Goal: Information Seeking & Learning: Learn about a topic

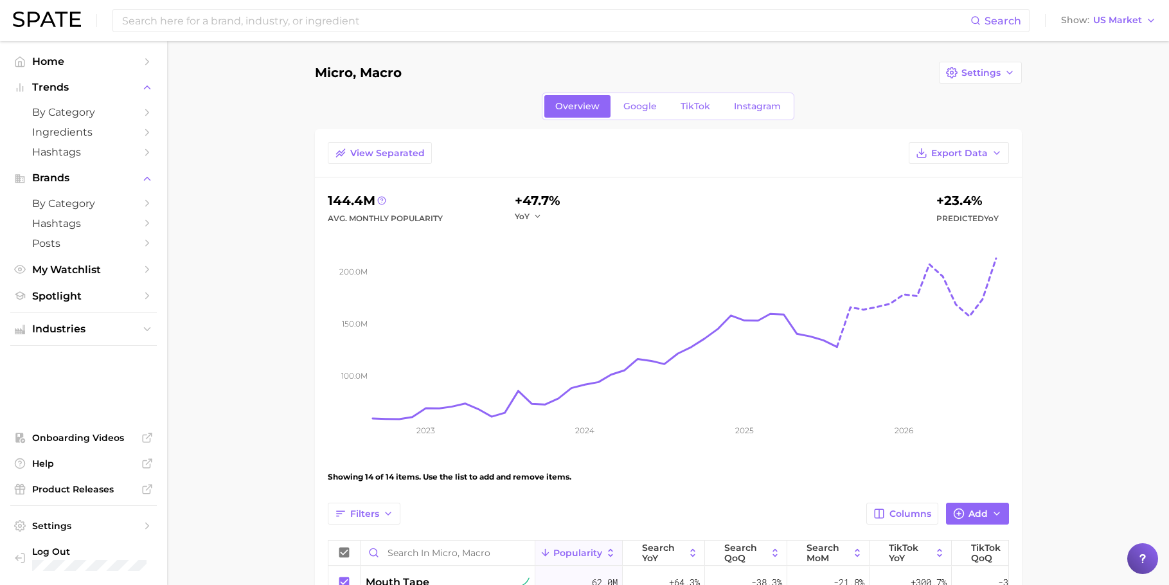
scroll to position [551, 0]
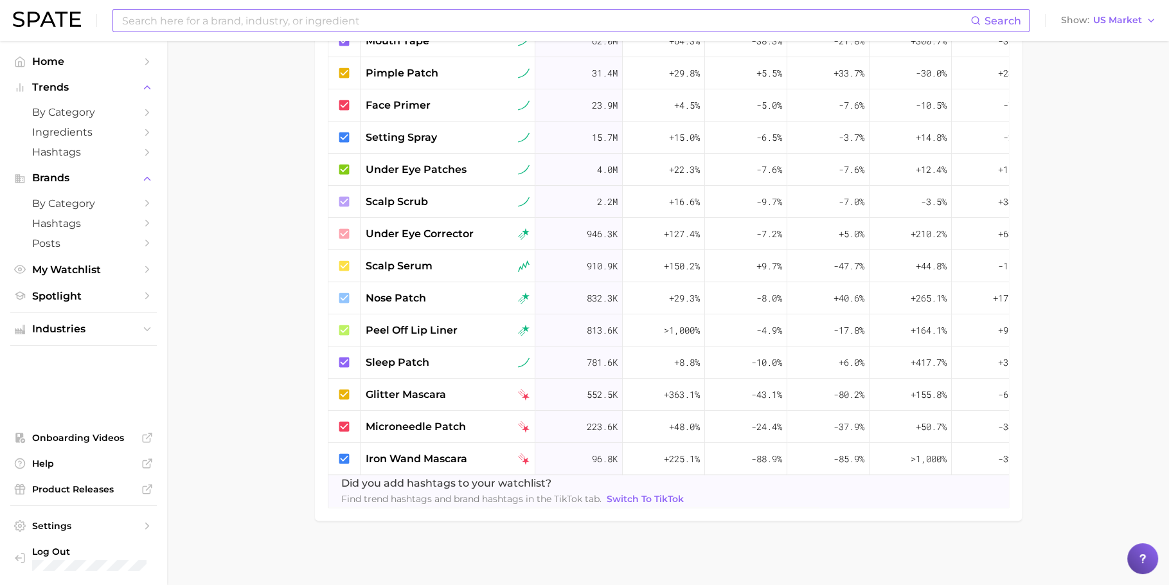
click at [491, 28] on input at bounding box center [545, 21] width 849 height 22
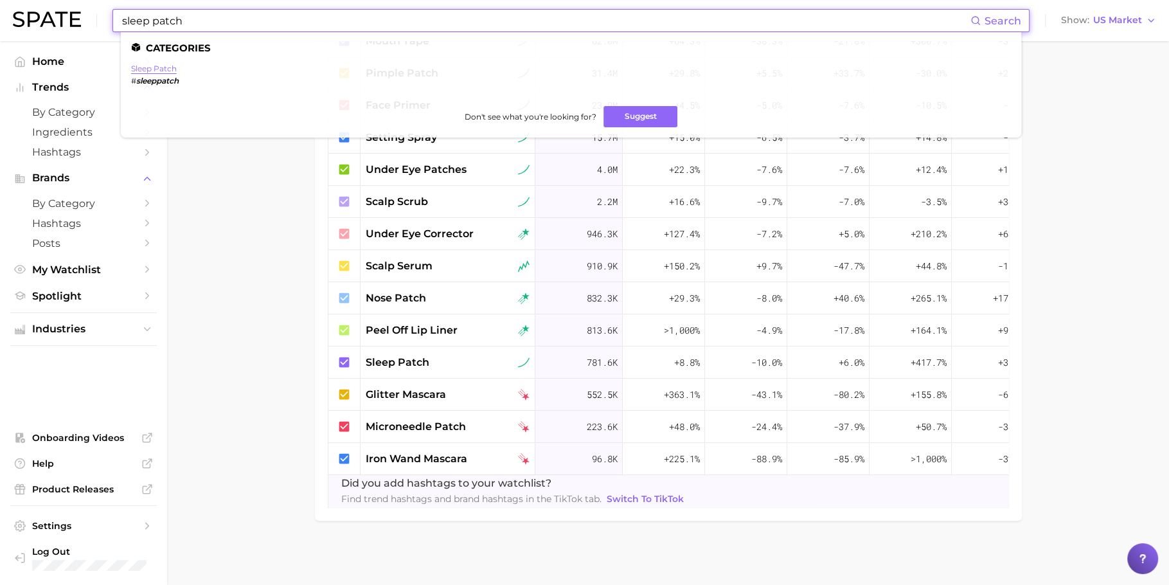
type input "sleep patch"
click at [170, 71] on link "sleep patch" at bounding box center [154, 69] width 46 height 10
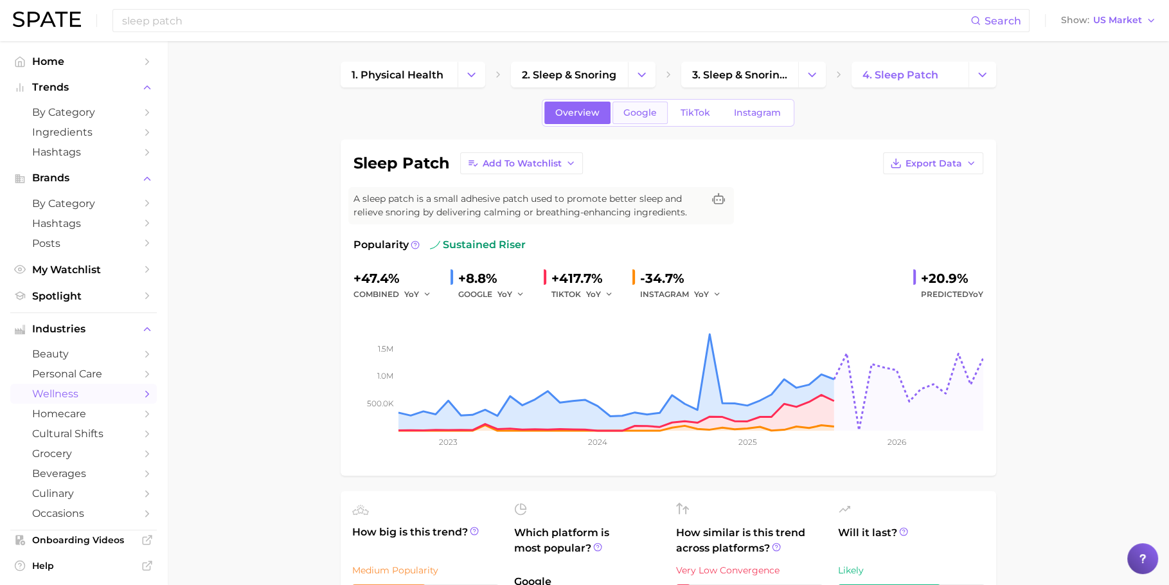
click at [651, 119] on link "Google" at bounding box center [639, 113] width 55 height 22
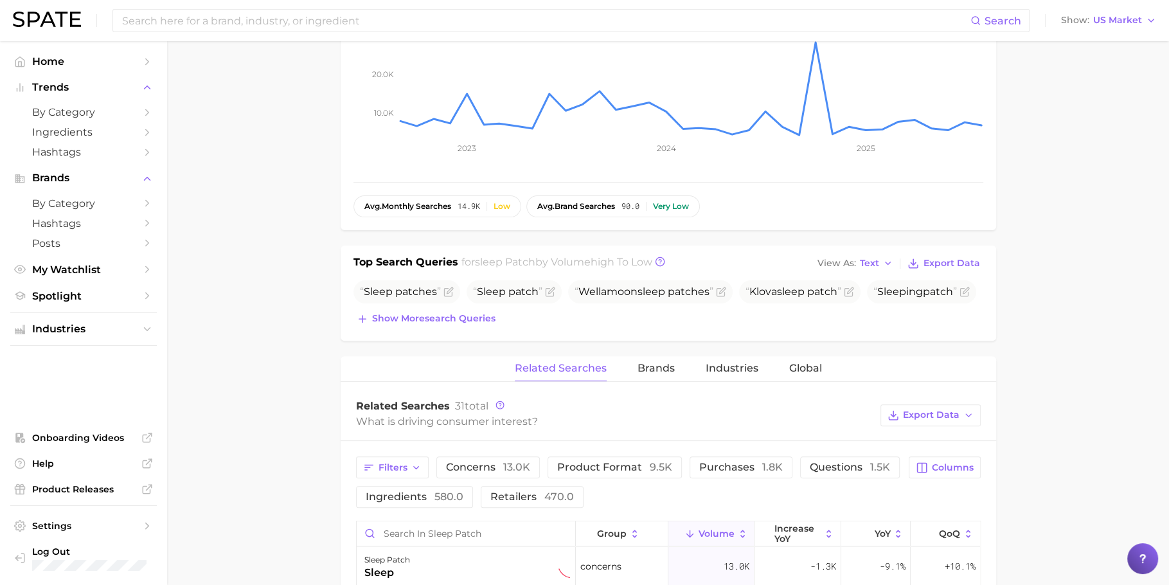
scroll to position [303, 0]
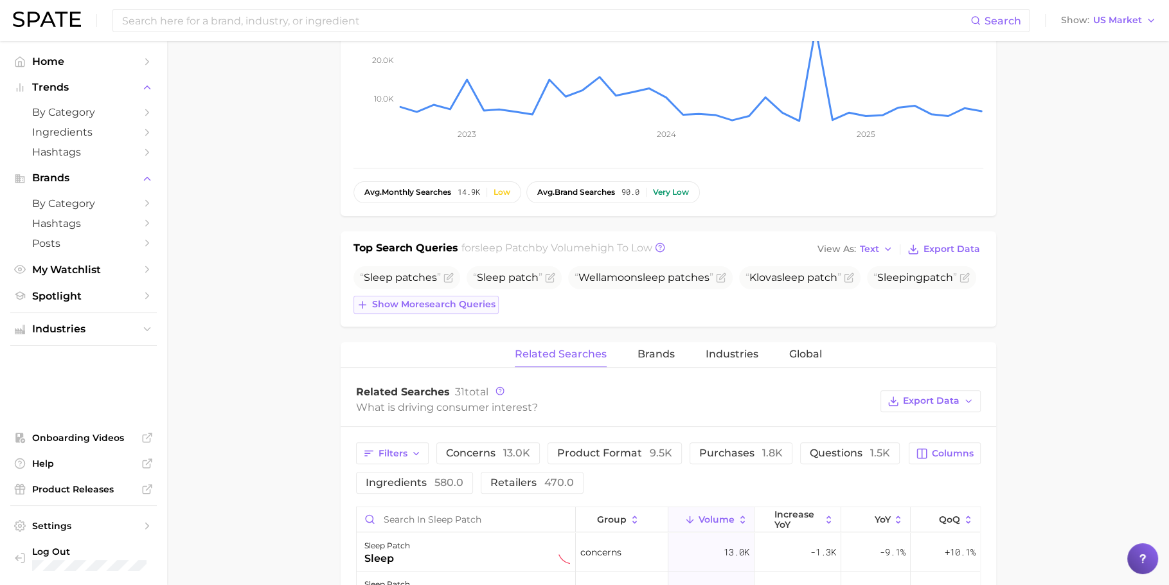
click at [444, 301] on span "Show more search queries" at bounding box center [433, 304] width 123 height 11
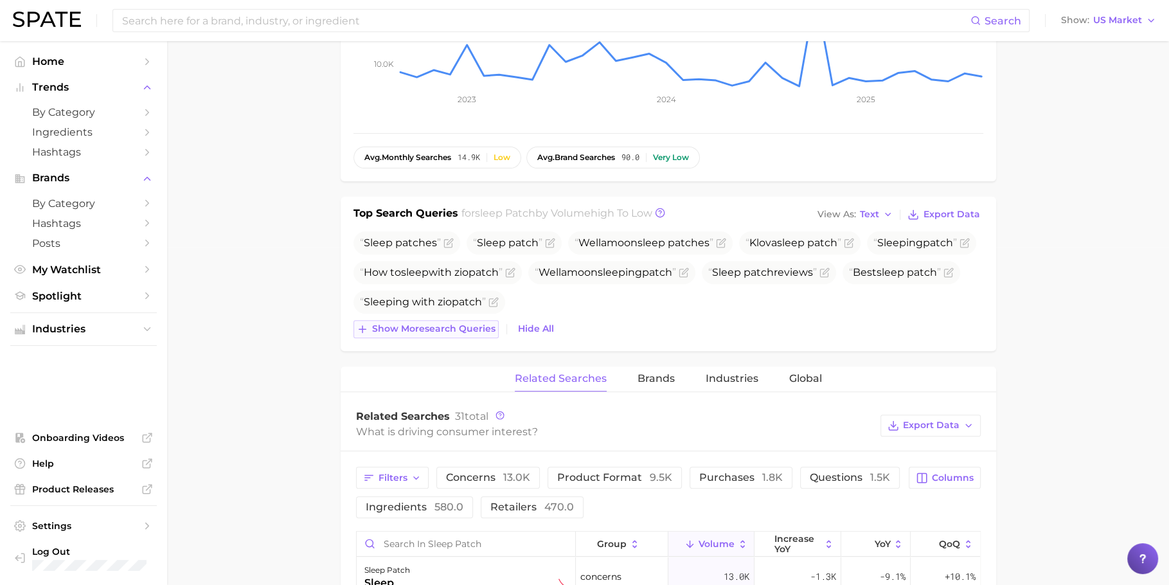
scroll to position [344, 0]
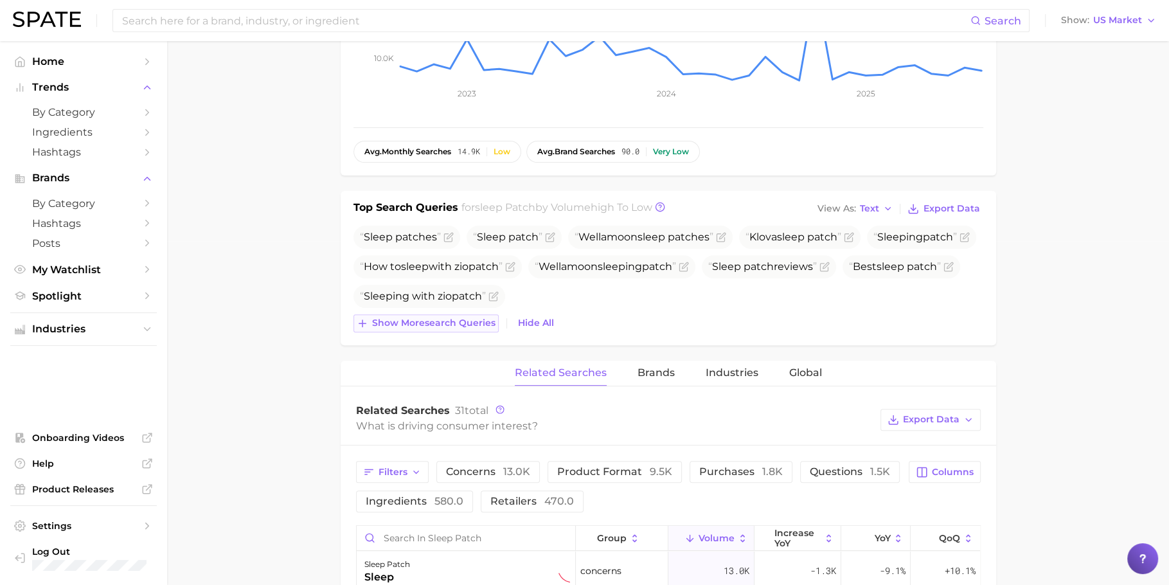
click at [433, 323] on span "Show more search queries" at bounding box center [433, 322] width 123 height 11
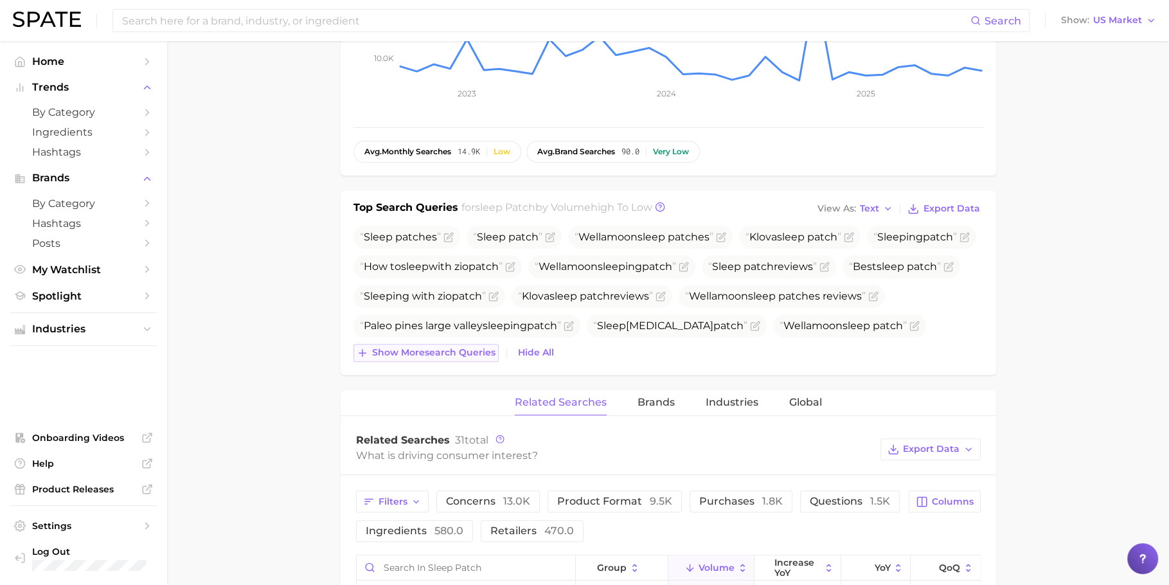
scroll to position [361, 0]
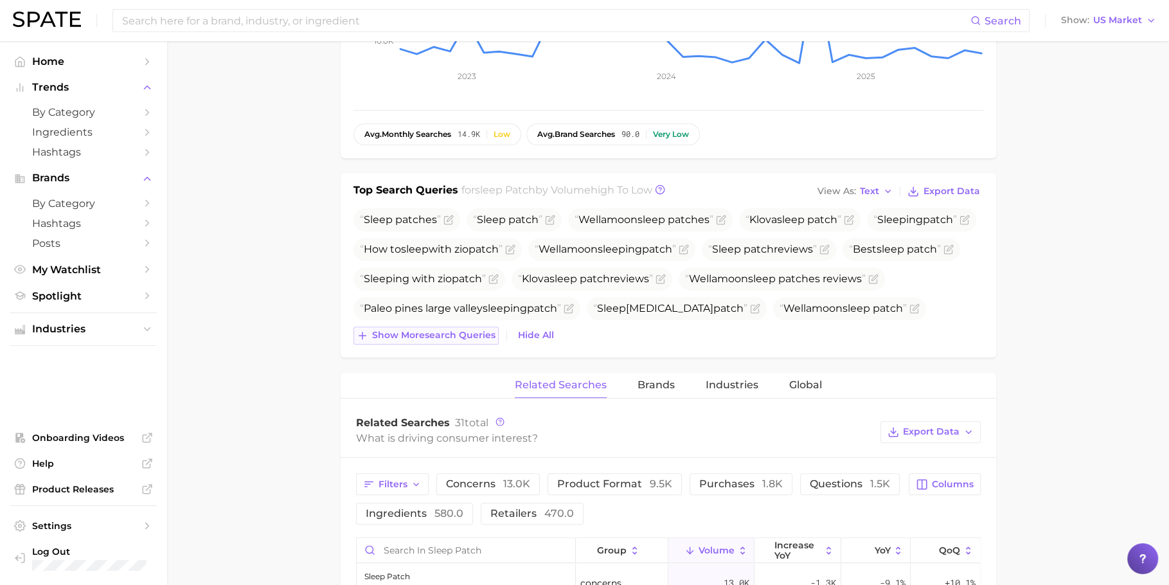
click at [433, 334] on span "Show more search queries" at bounding box center [433, 335] width 123 height 11
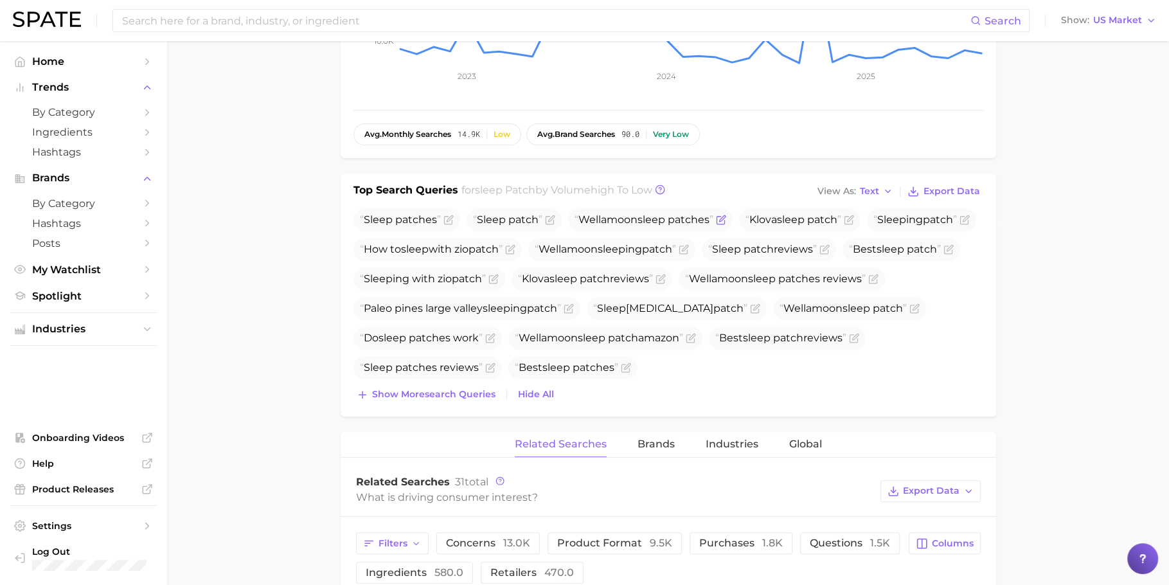
click at [658, 220] on span "sleep" at bounding box center [651, 219] width 28 height 12
click at [433, 391] on span "Show more search queries" at bounding box center [433, 394] width 123 height 11
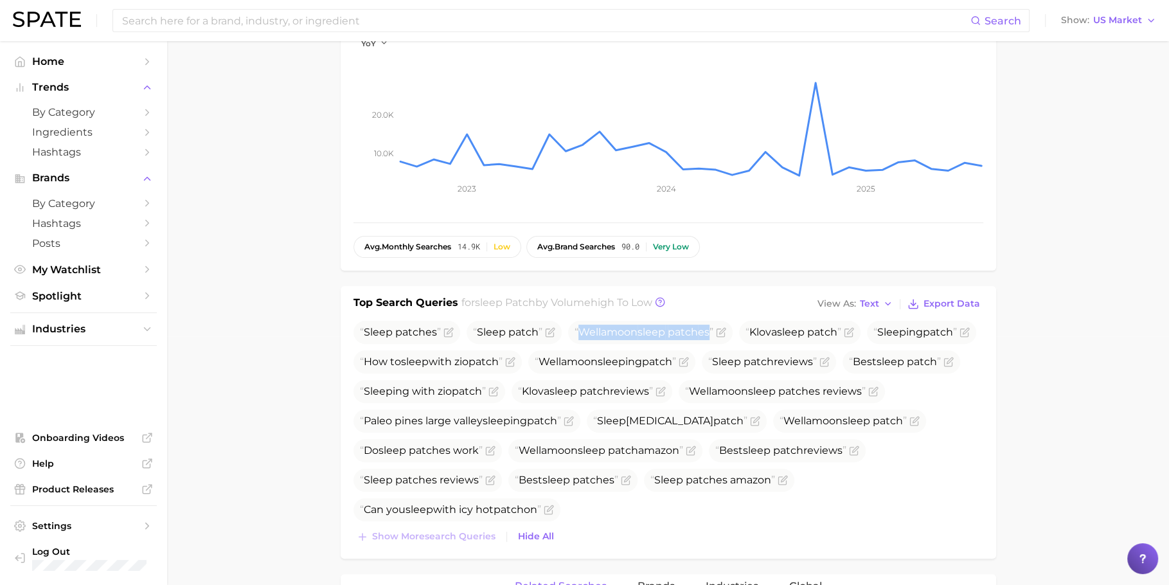
scroll to position [0, 0]
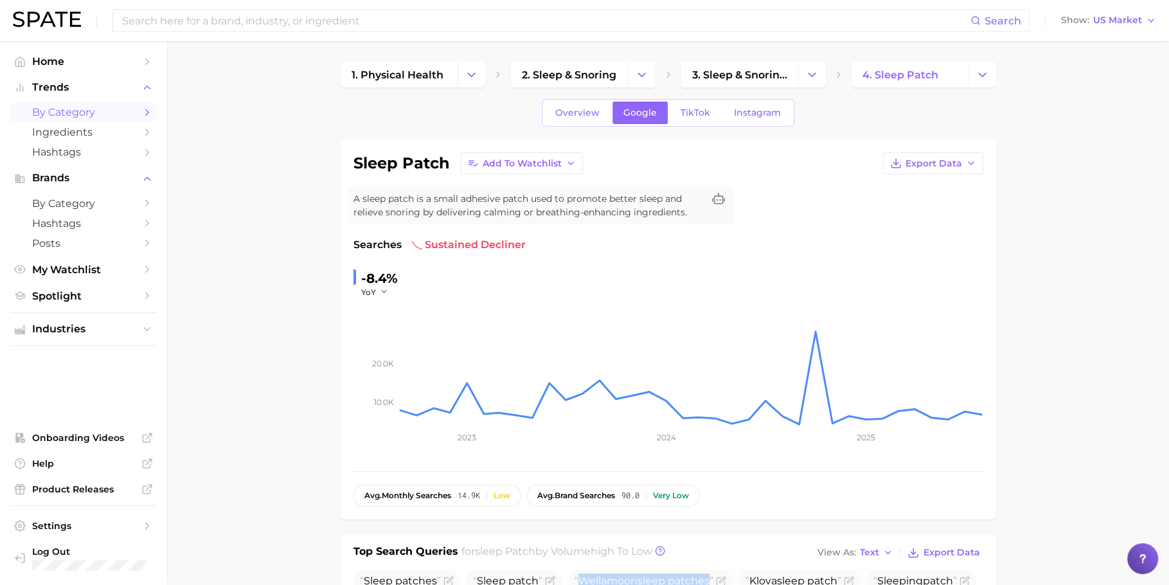
click at [92, 115] on span "by Category" at bounding box center [83, 112] width 103 height 12
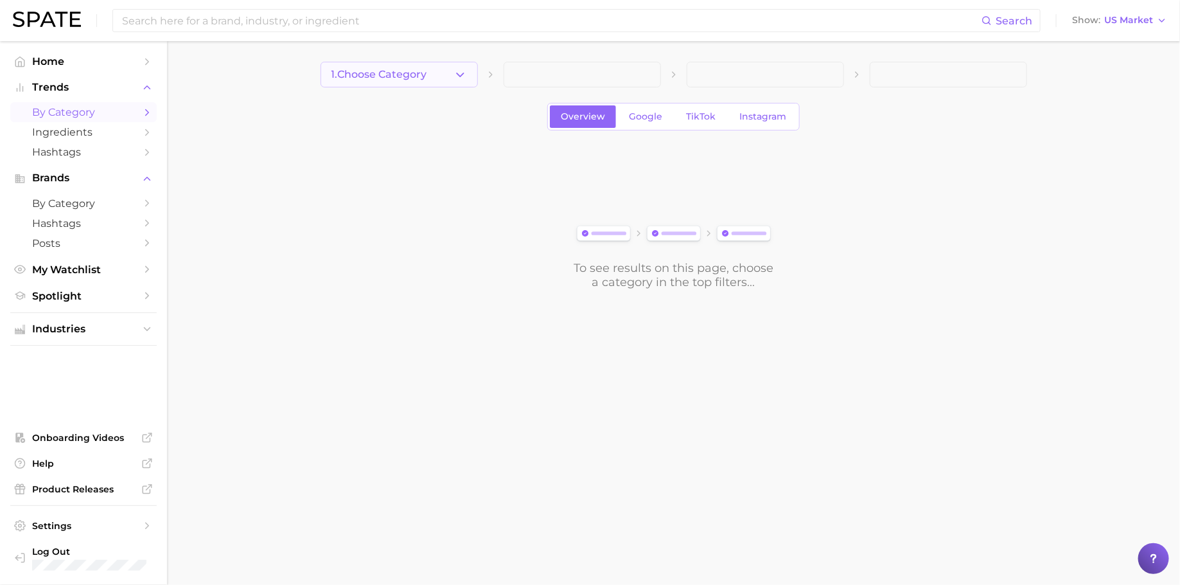
click at [400, 82] on button "1. Choose Category" at bounding box center [399, 75] width 157 height 26
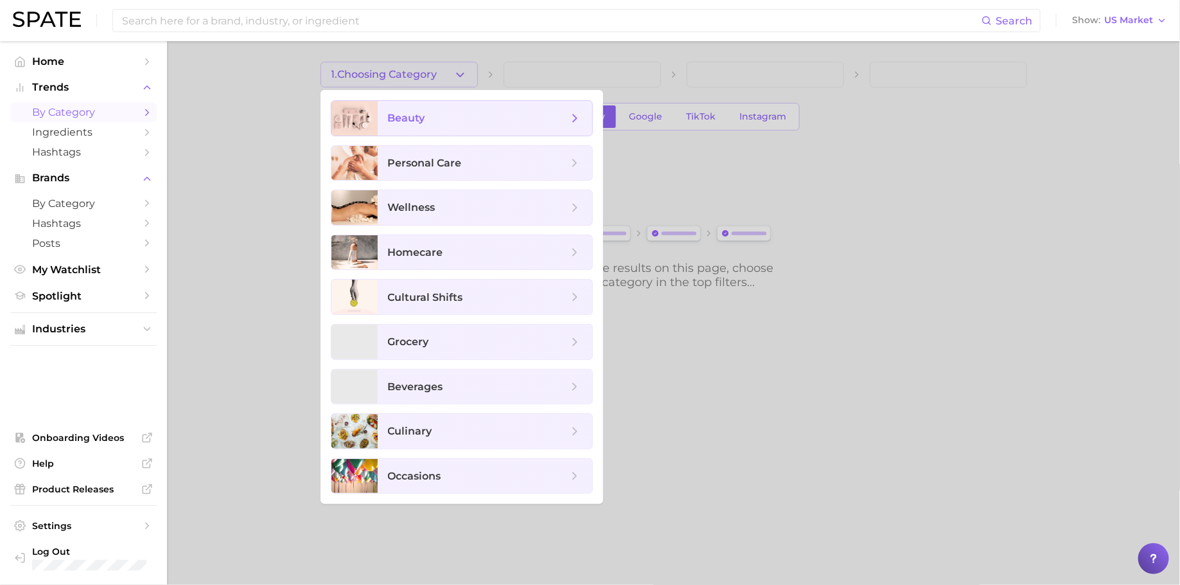
click at [438, 116] on span "beauty" at bounding box center [478, 118] width 180 height 14
